Goal: Browse casually: Explore the website without a specific task or goal

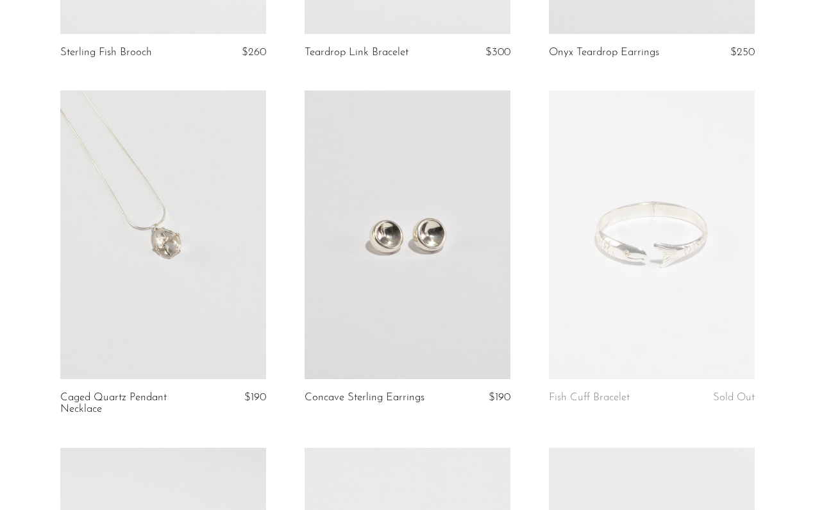
scroll to position [373, 0]
click at [235, 322] on link at bounding box center [163, 234] width 206 height 289
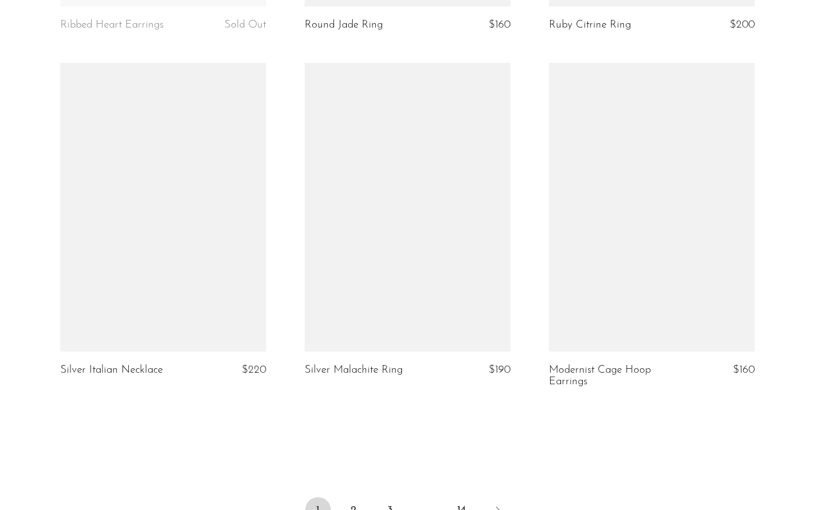
scroll to position [4019, 0]
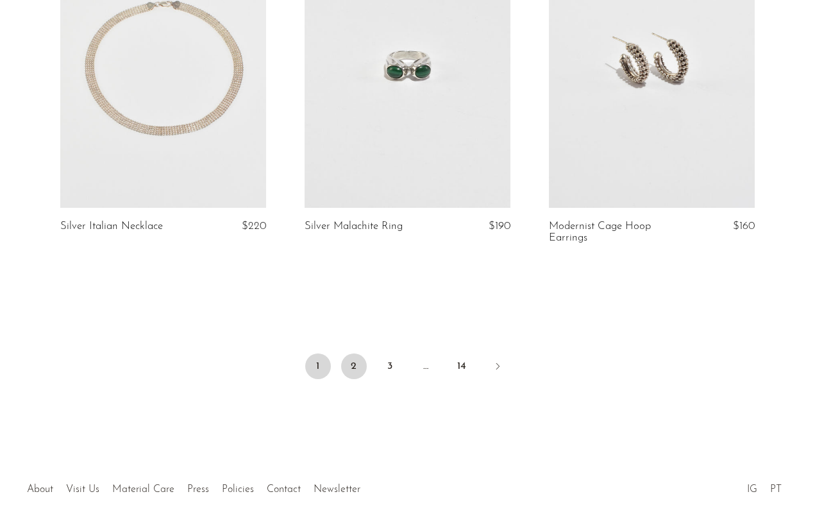
click at [345, 363] on link "2" at bounding box center [354, 366] width 26 height 26
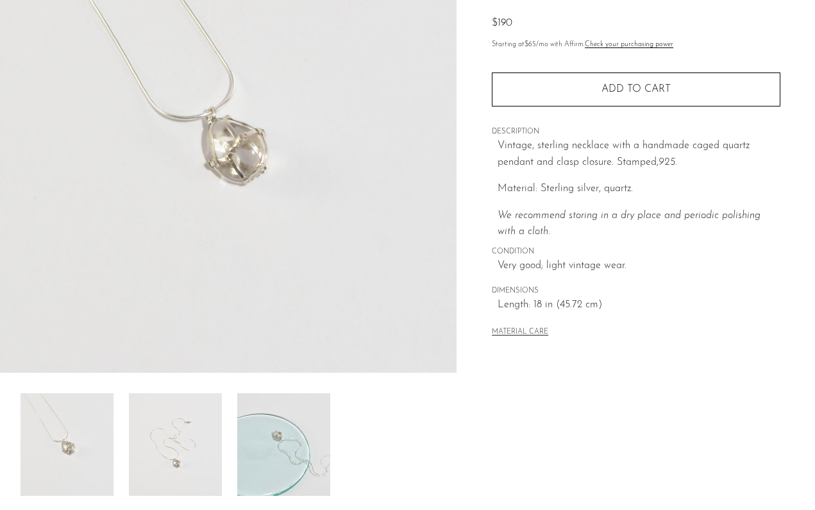
scroll to position [282, 0]
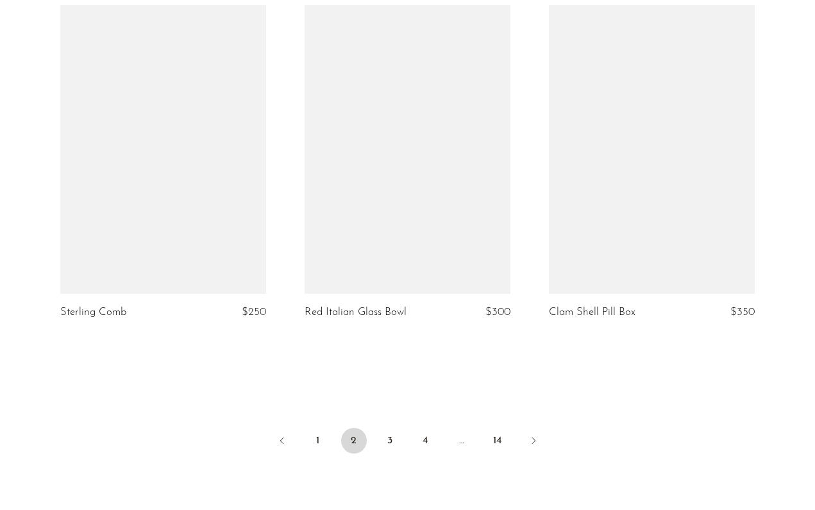
scroll to position [4143, 0]
